Goal: Task Accomplishment & Management: Manage account settings

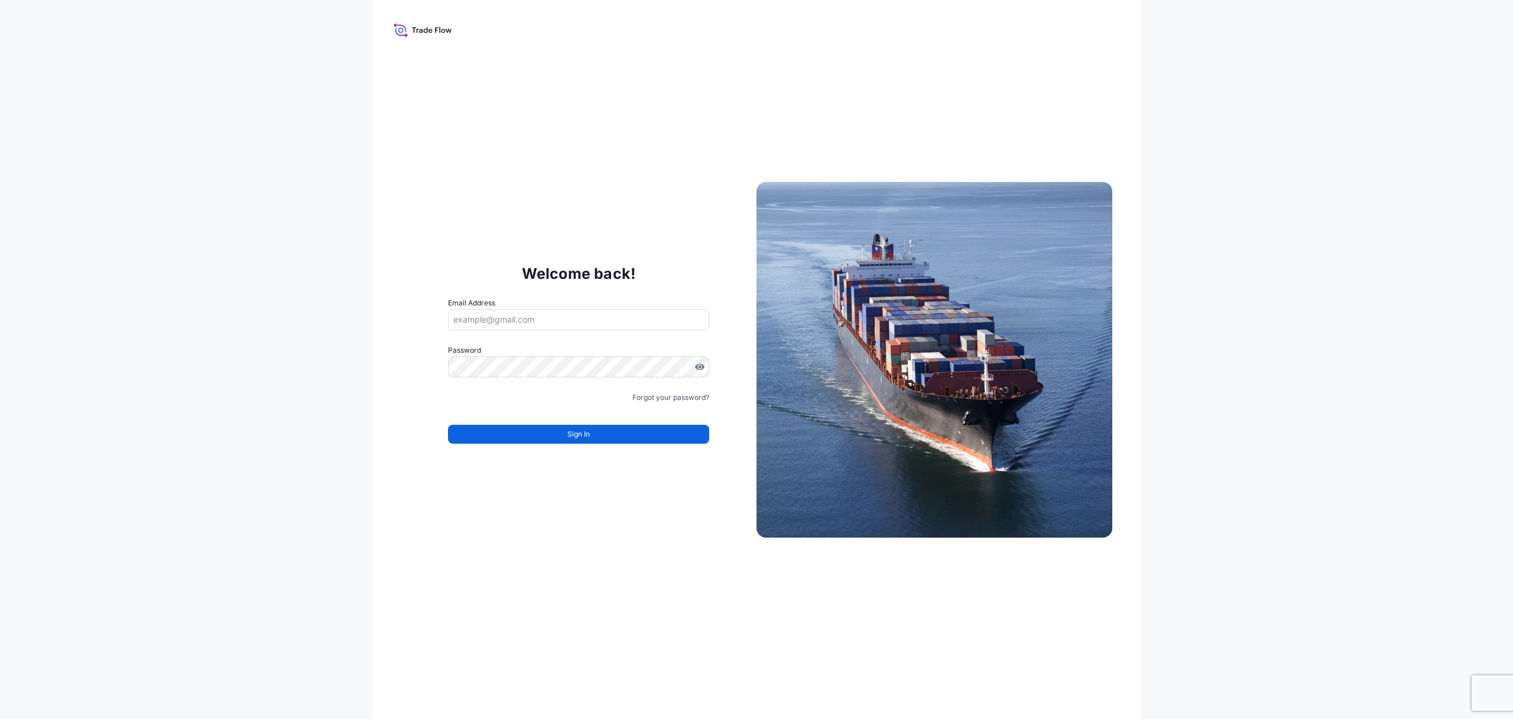
click at [498, 320] on input "Email Address" at bounding box center [578, 319] width 261 height 21
type input "[EMAIL_ADDRESS][DOMAIN_NAME]"
click at [602, 439] on button "Sign In" at bounding box center [578, 434] width 261 height 19
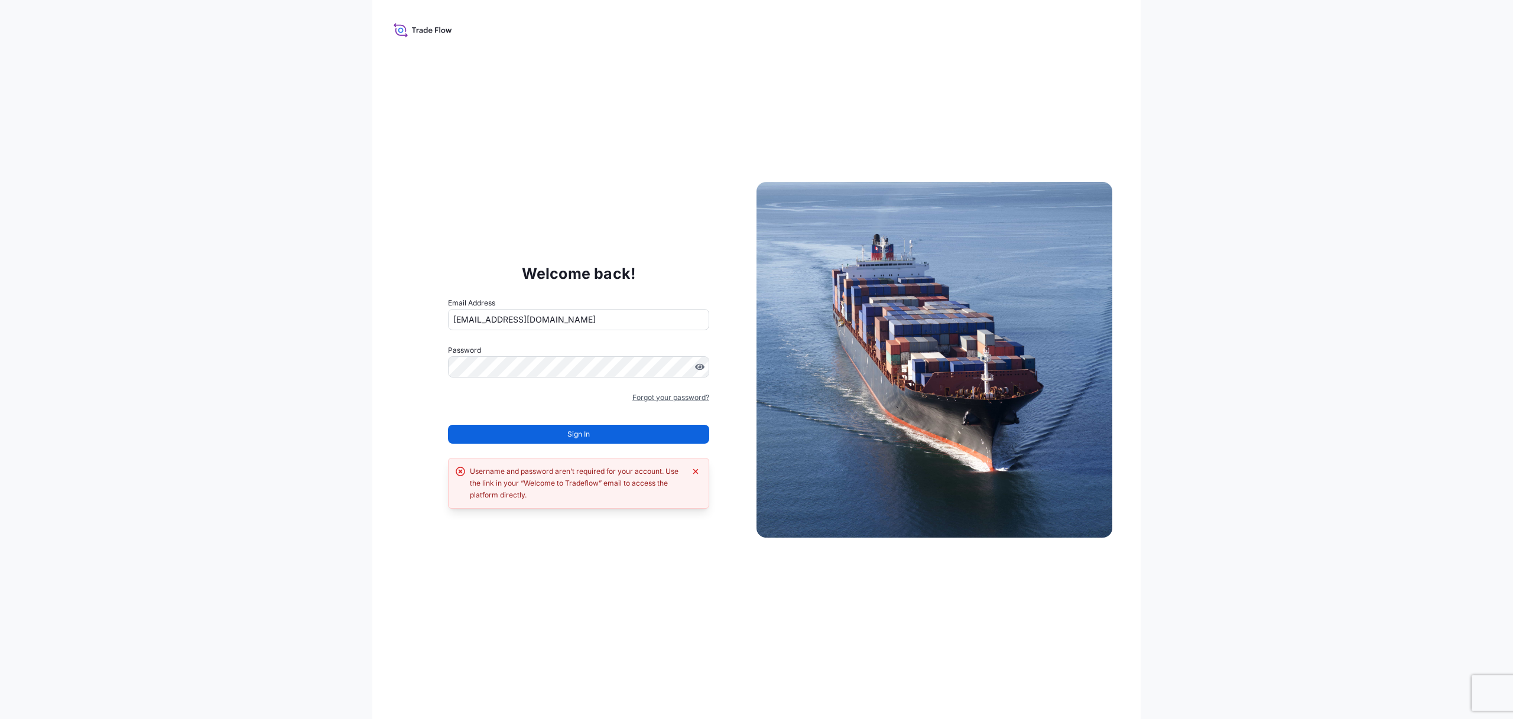
click at [652, 396] on link "Forgot your password?" at bounding box center [670, 398] width 77 height 12
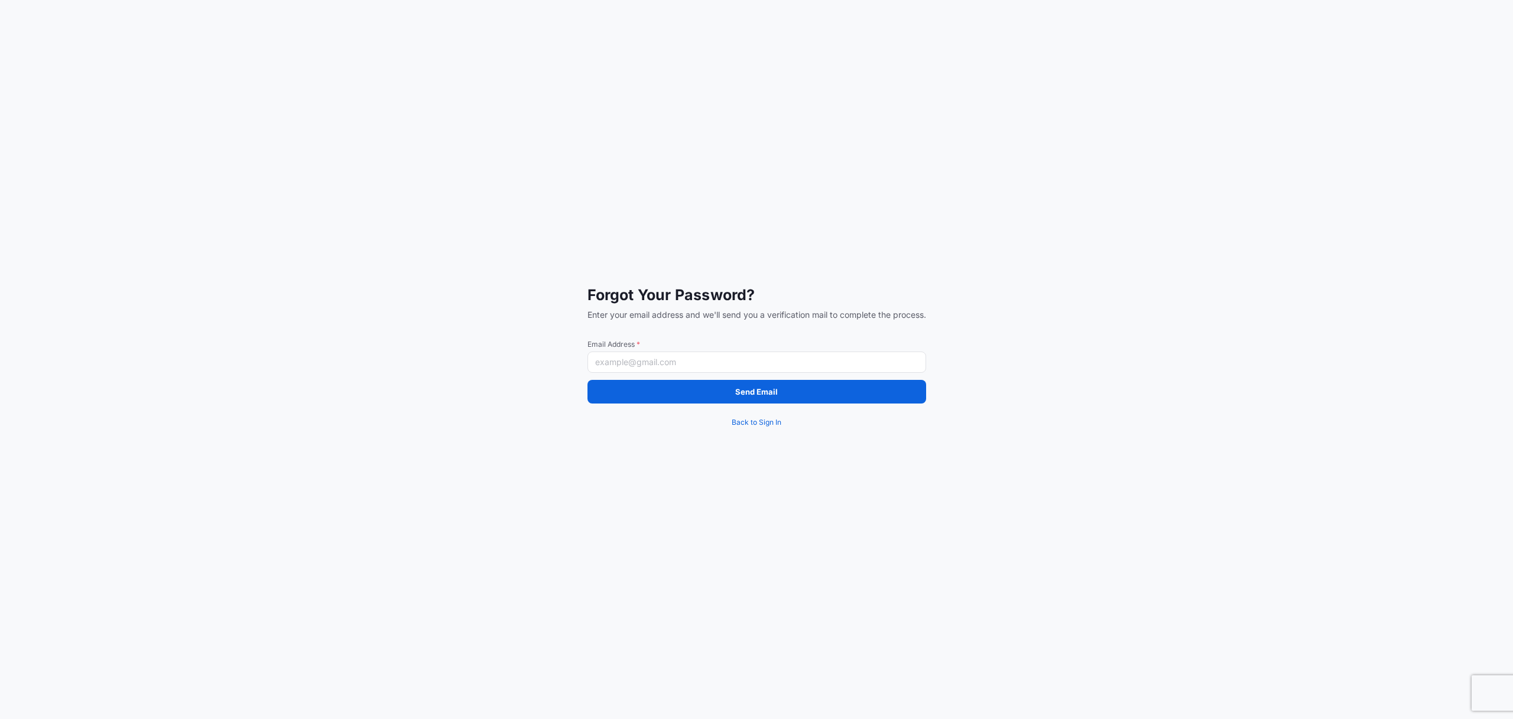
click at [638, 365] on input "Email Address *" at bounding box center [756, 362] width 339 height 21
type input "[EMAIL_ADDRESS][DOMAIN_NAME]"
click at [650, 386] on button "Send Email" at bounding box center [756, 392] width 339 height 24
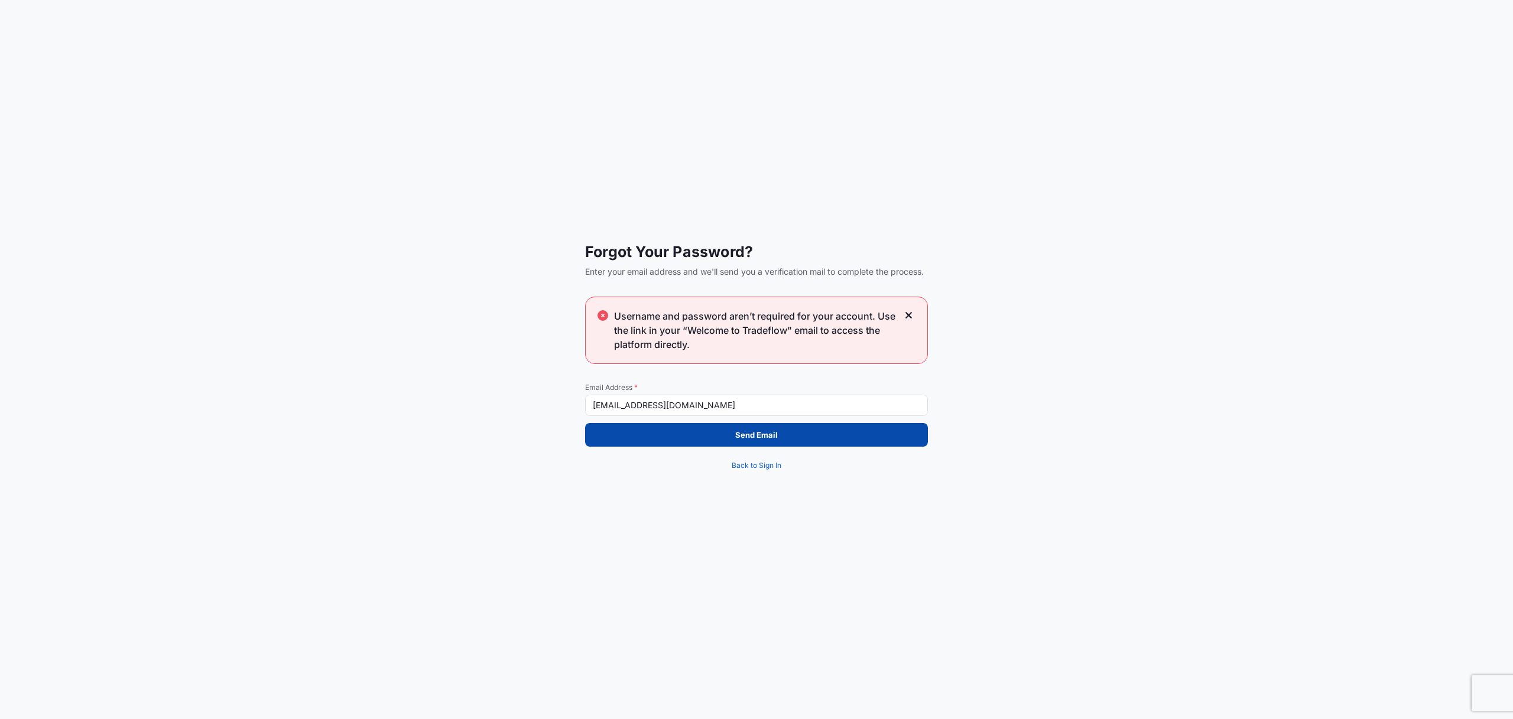
click at [748, 433] on p "Send Email" at bounding box center [756, 435] width 43 height 12
click at [785, 436] on button "Send Email" at bounding box center [756, 435] width 343 height 24
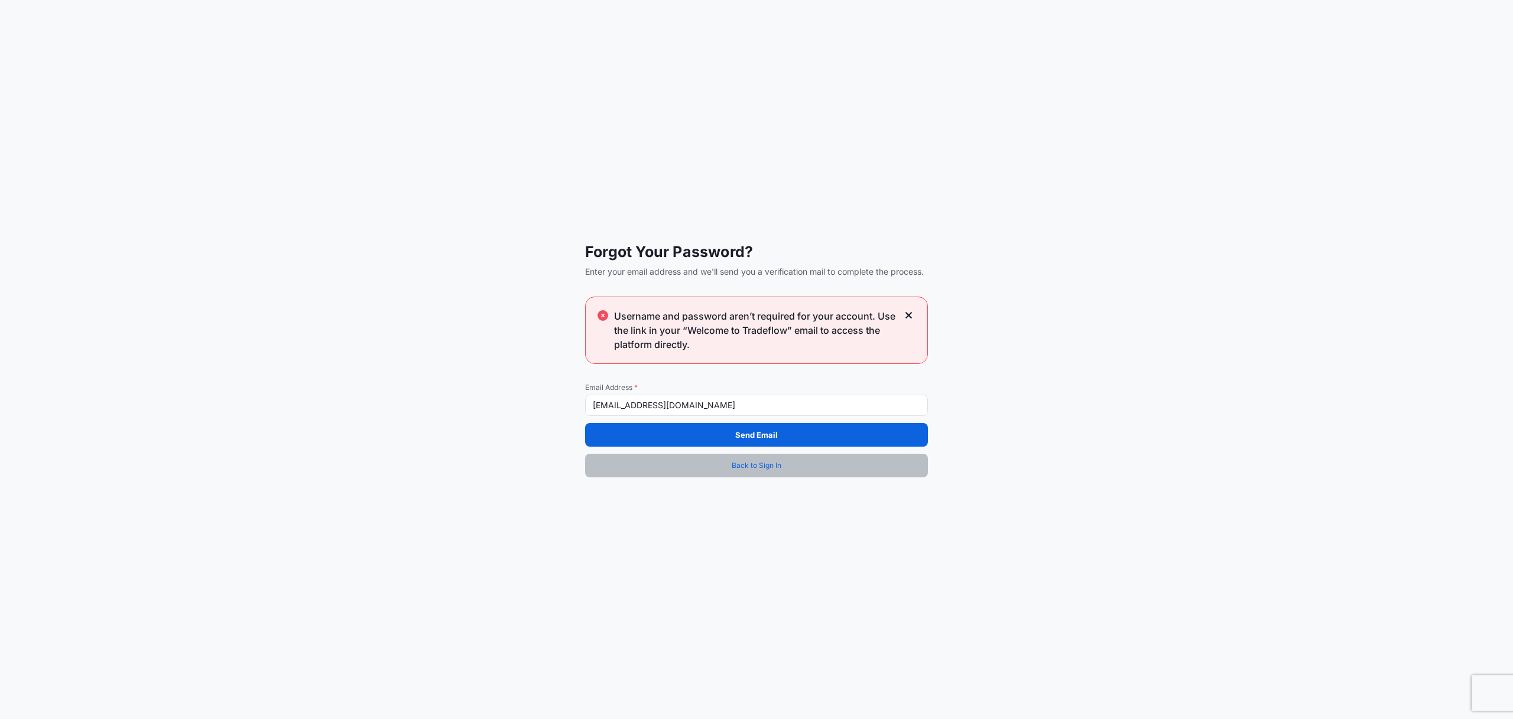
click at [743, 462] on span "Back to Sign In" at bounding box center [757, 466] width 50 height 12
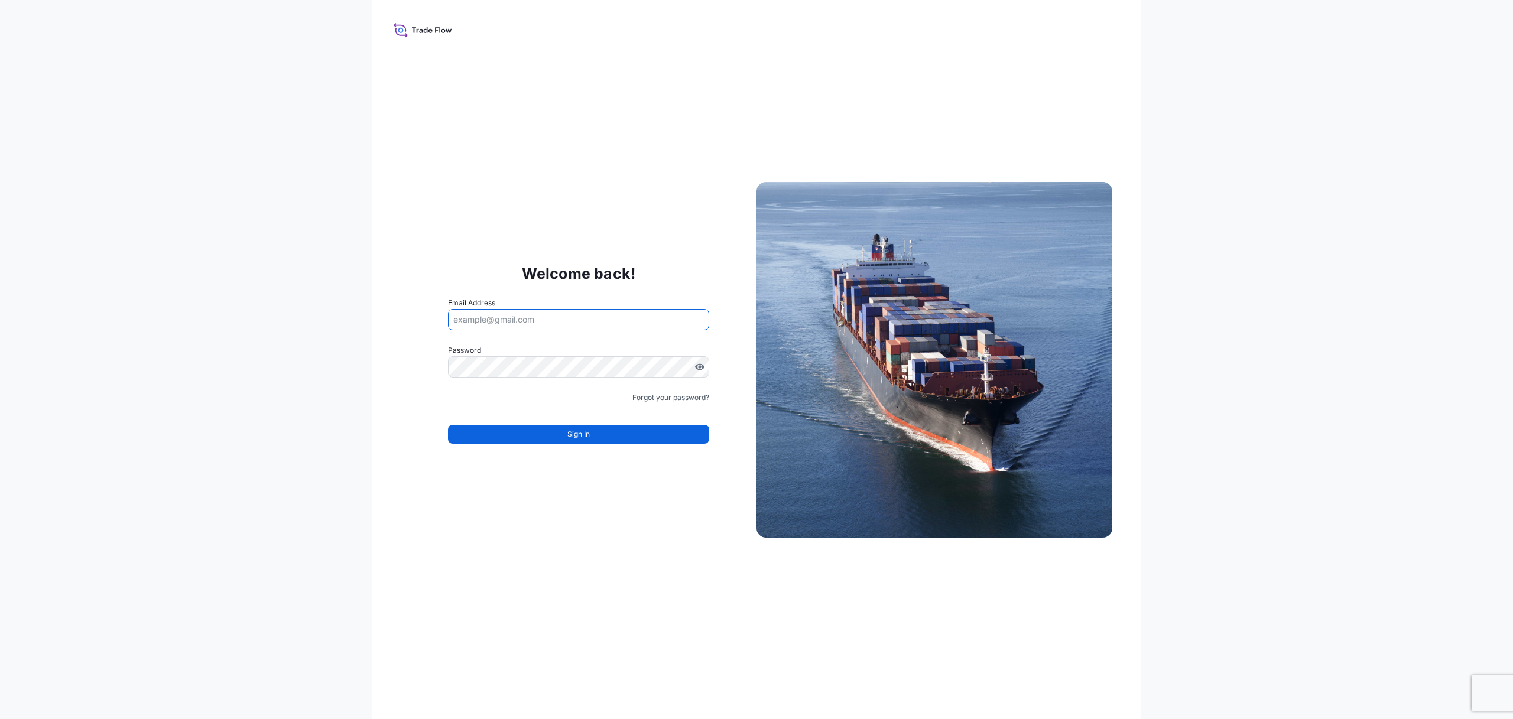
click at [526, 321] on input "Email Address" at bounding box center [578, 319] width 261 height 21
type input "[EMAIL_ADDRESS][DOMAIN_NAME]"
drag, startPoint x: 389, startPoint y: 37, endPoint x: 402, endPoint y: 32, distance: 13.5
click at [391, 36] on div "Welcome back! Email Address [EMAIL_ADDRESS][DOMAIN_NAME] Password Must include:…" at bounding box center [756, 359] width 768 height 719
click at [402, 31] on icon at bounding box center [423, 29] width 59 height 17
